Goal: Task Accomplishment & Management: Manage account settings

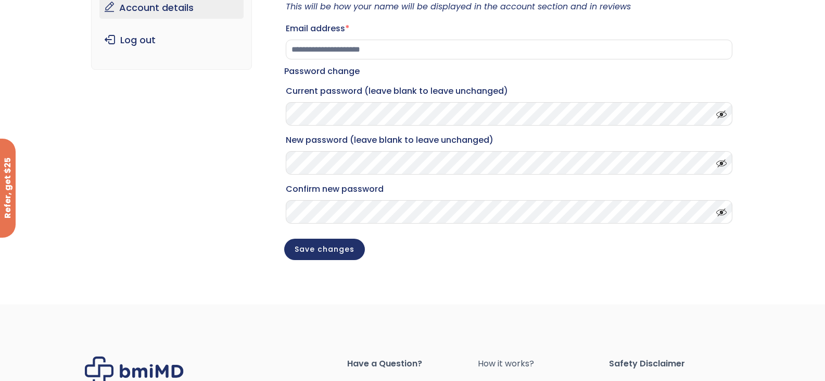
scroll to position [159, 0]
click at [720, 115] on span at bounding box center [719, 111] width 16 height 8
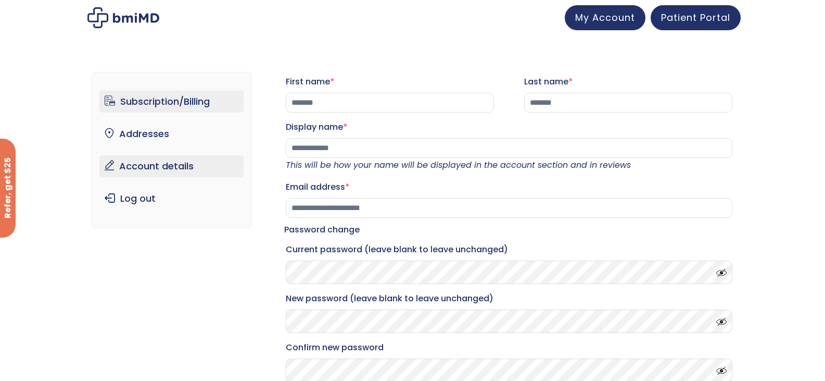
click at [205, 94] on link "Subscription/Billing" at bounding box center [171, 102] width 144 height 22
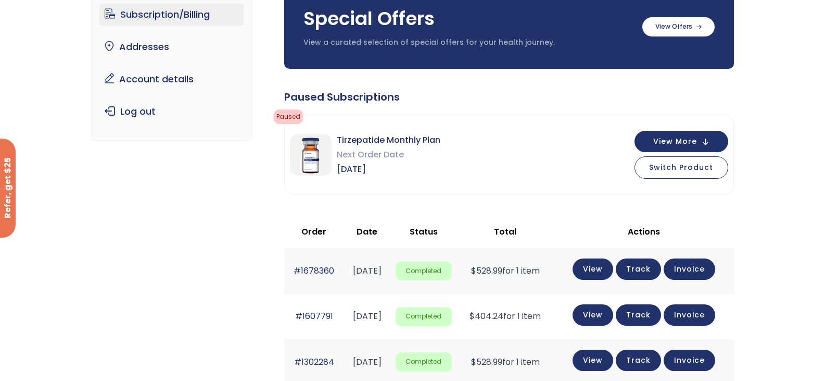
scroll to position [104, 0]
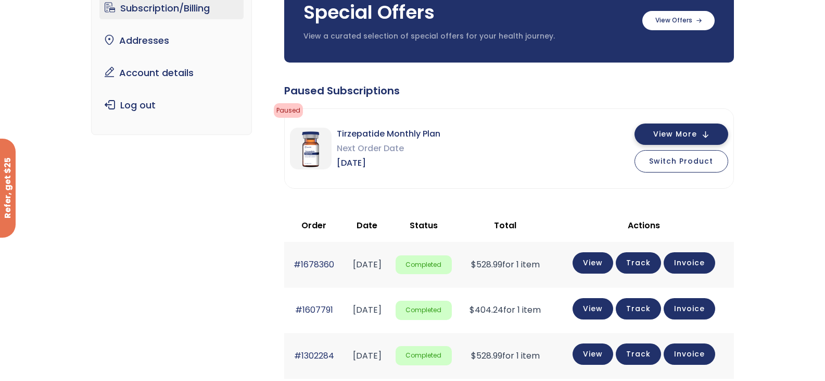
click at [692, 135] on span "View More" at bounding box center [675, 134] width 44 height 7
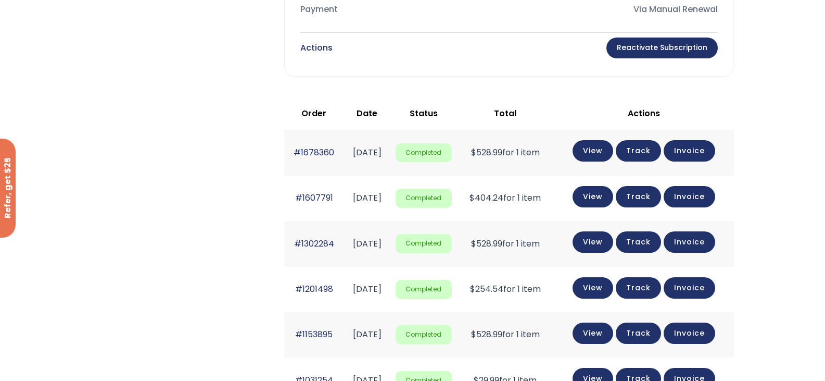
scroll to position [585, 0]
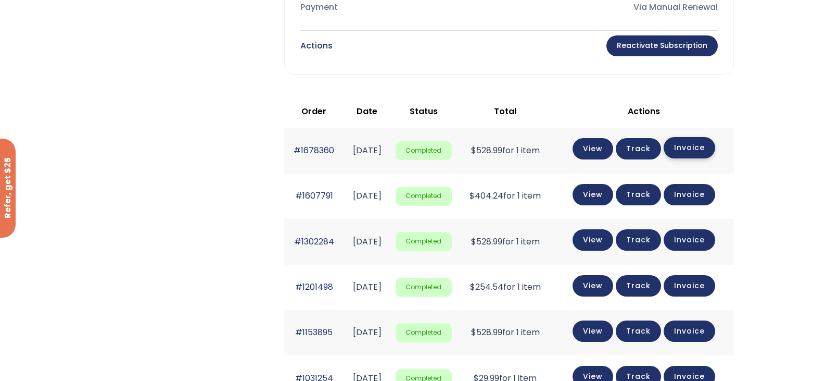
click at [715, 152] on link "Invoice" at bounding box center [690, 147] width 52 height 21
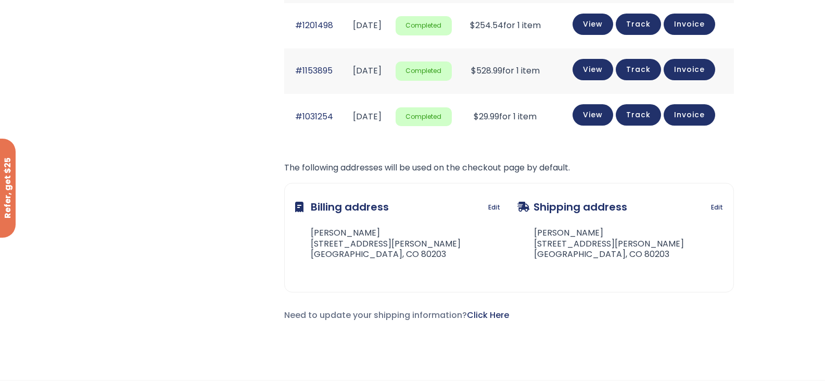
scroll to position [653, 0]
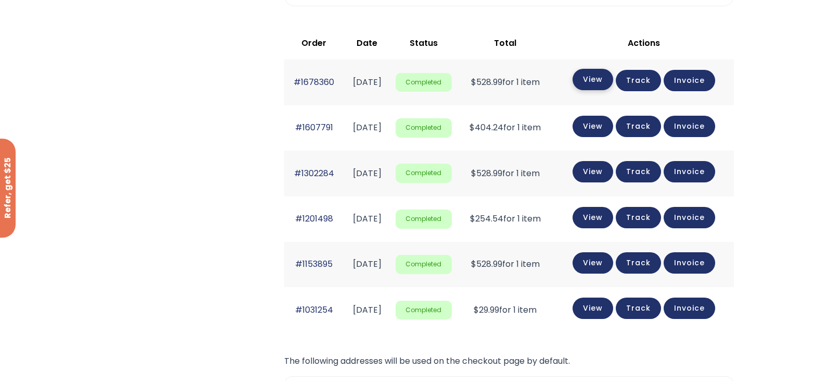
click at [599, 73] on link "View" at bounding box center [593, 79] width 41 height 21
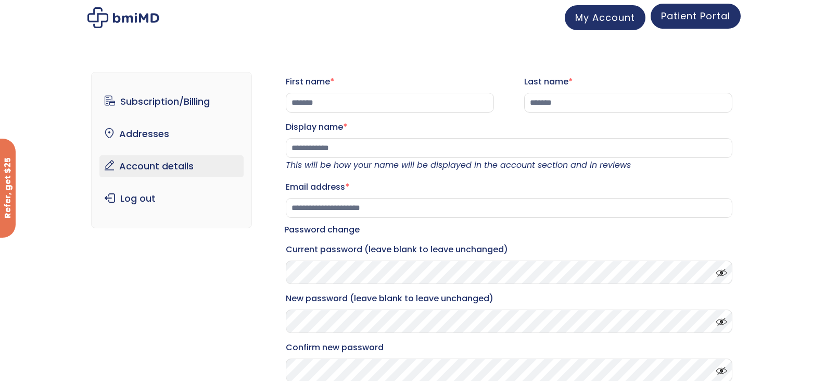
click at [709, 15] on span "Patient Portal" at bounding box center [695, 15] width 69 height 13
